Goal: Task Accomplishment & Management: Manage account settings

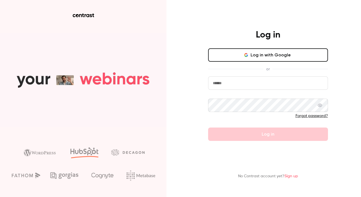
click at [247, 53] on button "Log in with Google" at bounding box center [268, 54] width 120 height 13
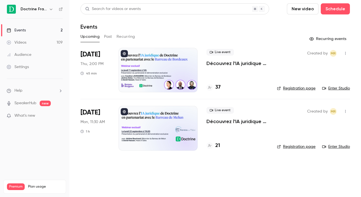
click at [178, 62] on div at bounding box center [158, 70] width 79 height 44
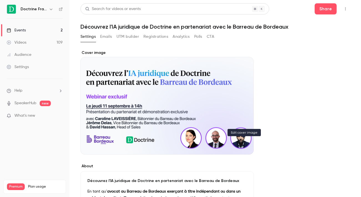
click at [242, 144] on icon "Cover image" at bounding box center [244, 144] width 6 height 4
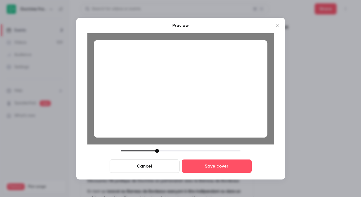
drag, startPoint x: 161, startPoint y: 150, endPoint x: 158, endPoint y: 149, distance: 3.1
click at [158, 150] on div at bounding box center [157, 151] width 4 height 4
drag, startPoint x: 156, startPoint y: 149, endPoint x: 164, endPoint y: 149, distance: 7.5
click at [164, 149] on div at bounding box center [181, 151] width 120 height 4
drag, startPoint x: 156, startPoint y: 150, endPoint x: 161, endPoint y: 150, distance: 4.2
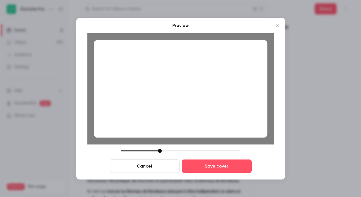
click at [161, 150] on div at bounding box center [160, 151] width 4 height 4
click at [187, 119] on div at bounding box center [181, 89] width 174 height 98
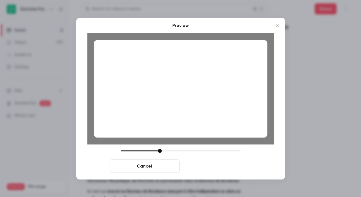
click at [220, 164] on button "Save cover" at bounding box center [217, 165] width 70 height 13
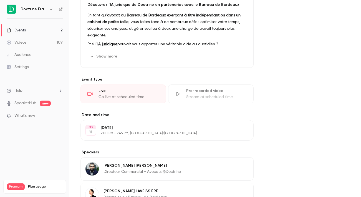
scroll to position [178, 0]
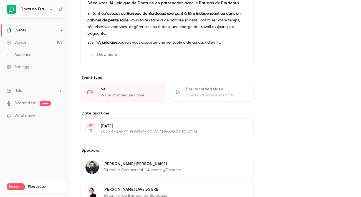
click at [148, 127] on p "[DATE]" at bounding box center [163, 126] width 124 height 6
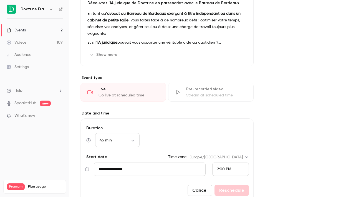
click at [141, 169] on input "**********" at bounding box center [150, 169] width 112 height 13
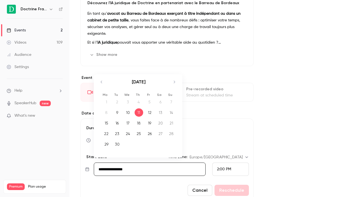
click at [153, 134] on div "26" at bounding box center [150, 133] width 9 height 8
type input "**********"
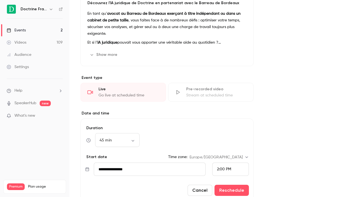
click at [235, 173] on div "2:00 PM" at bounding box center [231, 169] width 37 height 13
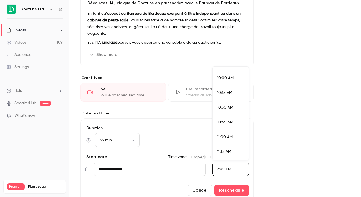
click at [230, 83] on li "10:00 AM" at bounding box center [231, 78] width 36 height 15
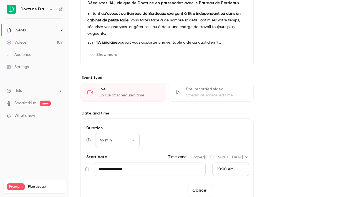
click at [236, 191] on button "Reschedule" at bounding box center [232, 190] width 34 height 11
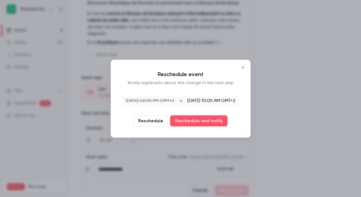
click at [149, 121] on button "Reschedule" at bounding box center [151, 120] width 34 height 11
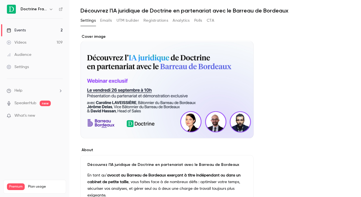
scroll to position [0, 0]
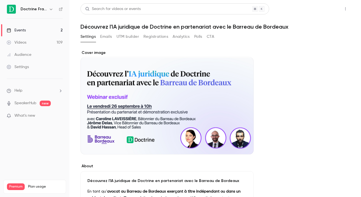
click at [335, 12] on button "Share" at bounding box center [326, 8] width 22 height 11
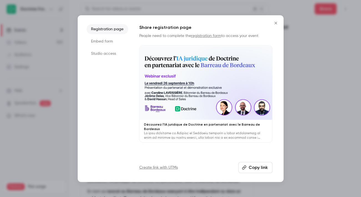
click at [251, 168] on button "Copy link" at bounding box center [256, 167] width 34 height 11
click at [274, 22] on icon "Close" at bounding box center [276, 23] width 7 height 4
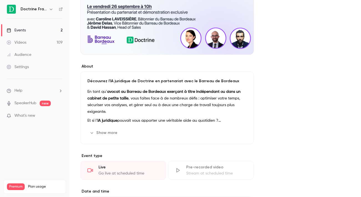
scroll to position [106, 0]
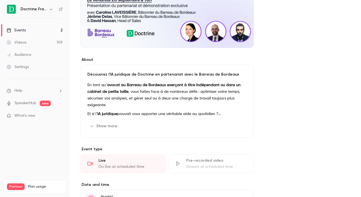
click at [90, 126] on icon "button" at bounding box center [92, 126] width 4 height 4
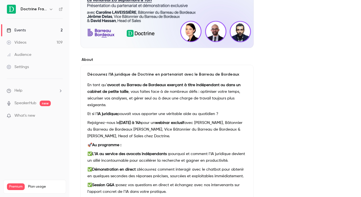
click at [148, 125] on p "Rejoignez-nous le [DATE] à 14h pour un webinar exclusif avec [PERSON_NAME], Bât…" at bounding box center [167, 129] width 159 height 20
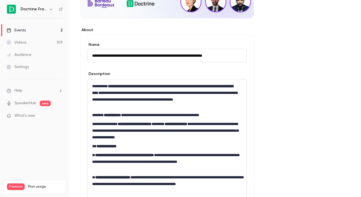
scroll to position [143, 0]
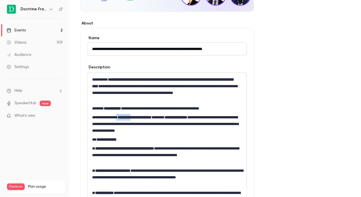
drag, startPoint x: 127, startPoint y: 118, endPoint x: 136, endPoint y: 117, distance: 9.8
click at [137, 117] on p "**********" at bounding box center [167, 124] width 150 height 20
drag, startPoint x: 125, startPoint y: 118, endPoint x: 147, endPoint y: 117, distance: 21.7
click at [148, 118] on p "**********" at bounding box center [167, 124] width 150 height 20
click at [156, 117] on strong "**********" at bounding box center [137, 117] width 38 height 4
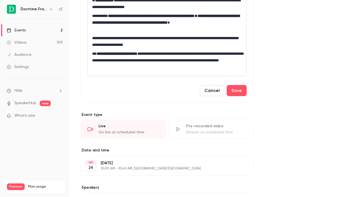
scroll to position [328, 0]
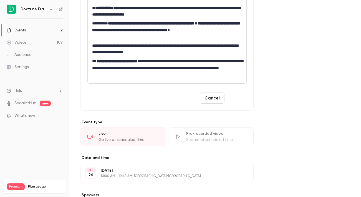
click at [242, 99] on button "Save" at bounding box center [237, 98] width 20 height 11
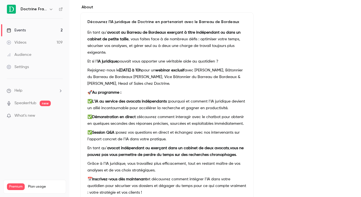
scroll to position [0, 0]
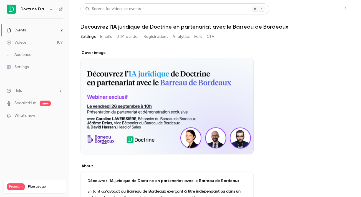
click at [328, 12] on button "Share" at bounding box center [326, 8] width 22 height 11
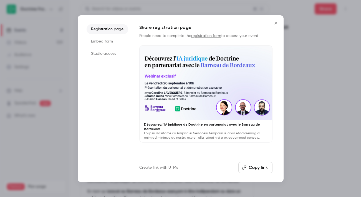
click at [266, 167] on button "Copy link" at bounding box center [256, 167] width 34 height 11
click at [279, 24] on icon "Close" at bounding box center [276, 23] width 7 height 4
